Goal: Check status: Check status

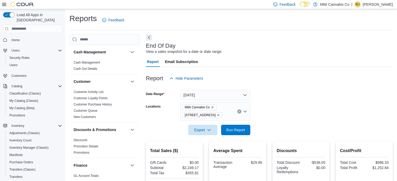
scroll to position [58, 0]
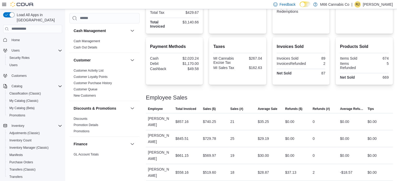
scroll to position [163, 0]
